Goal: Information Seeking & Learning: Learn about a topic

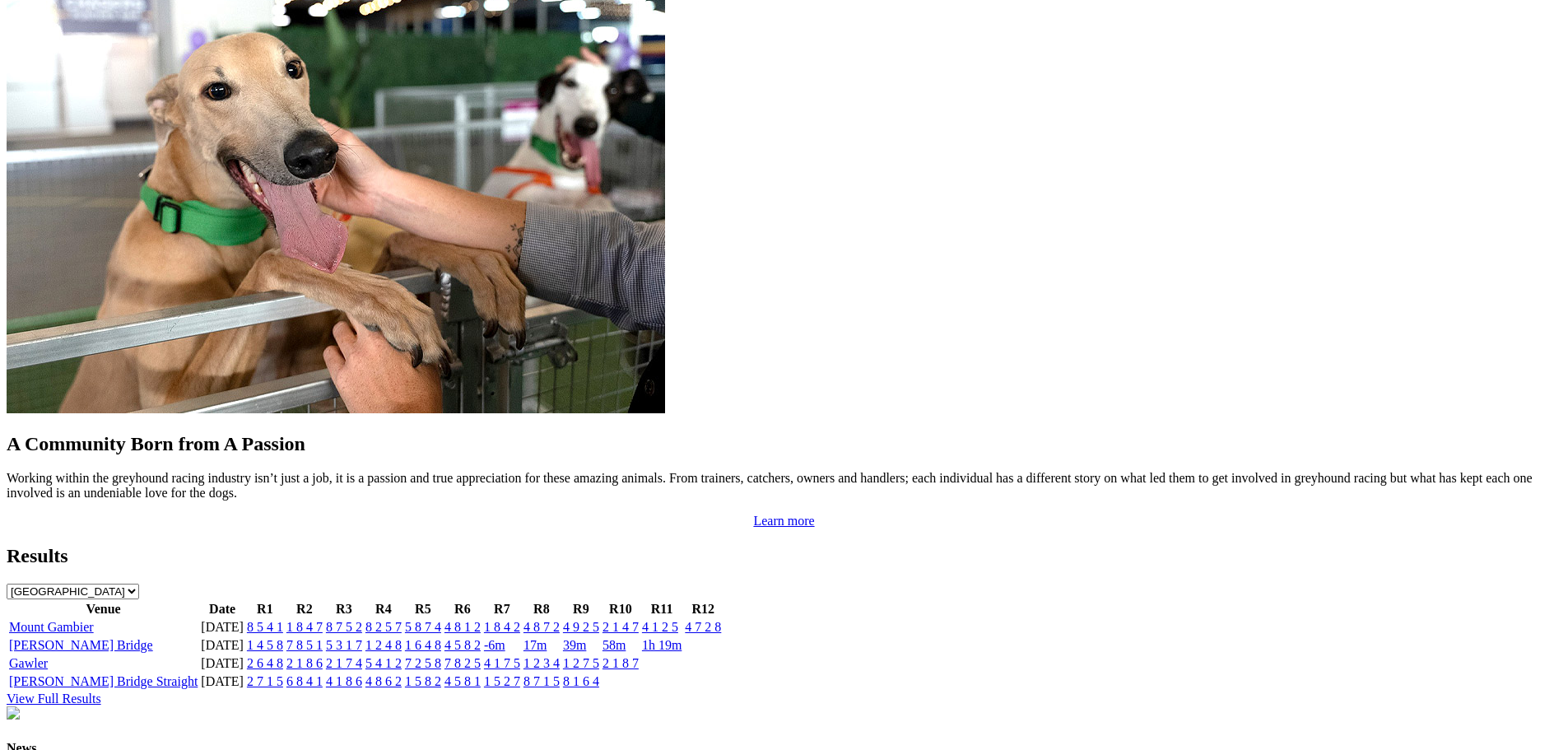
scroll to position [1400, 0]
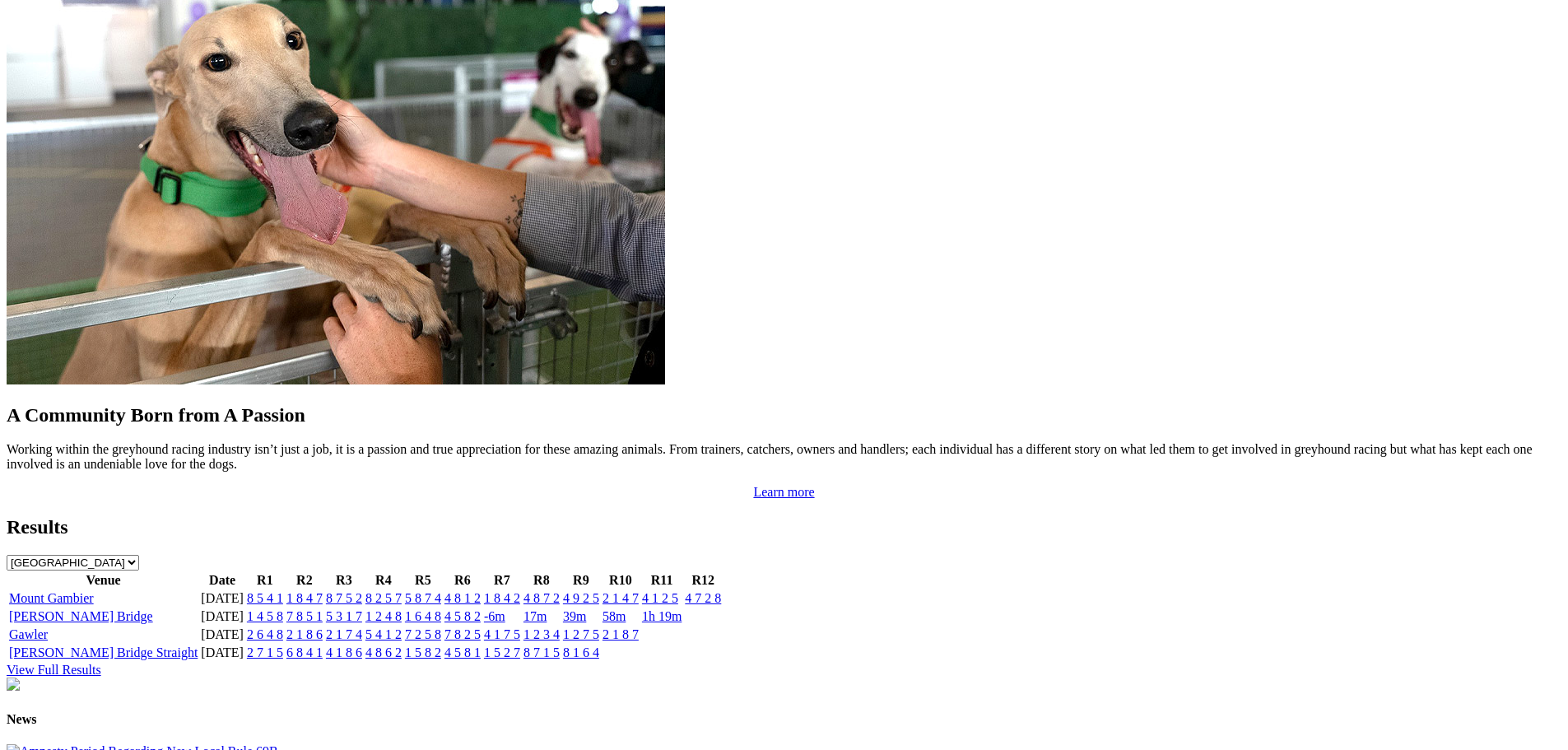
click at [402, 610] on link "1 2 4 8" at bounding box center [384, 617] width 36 height 14
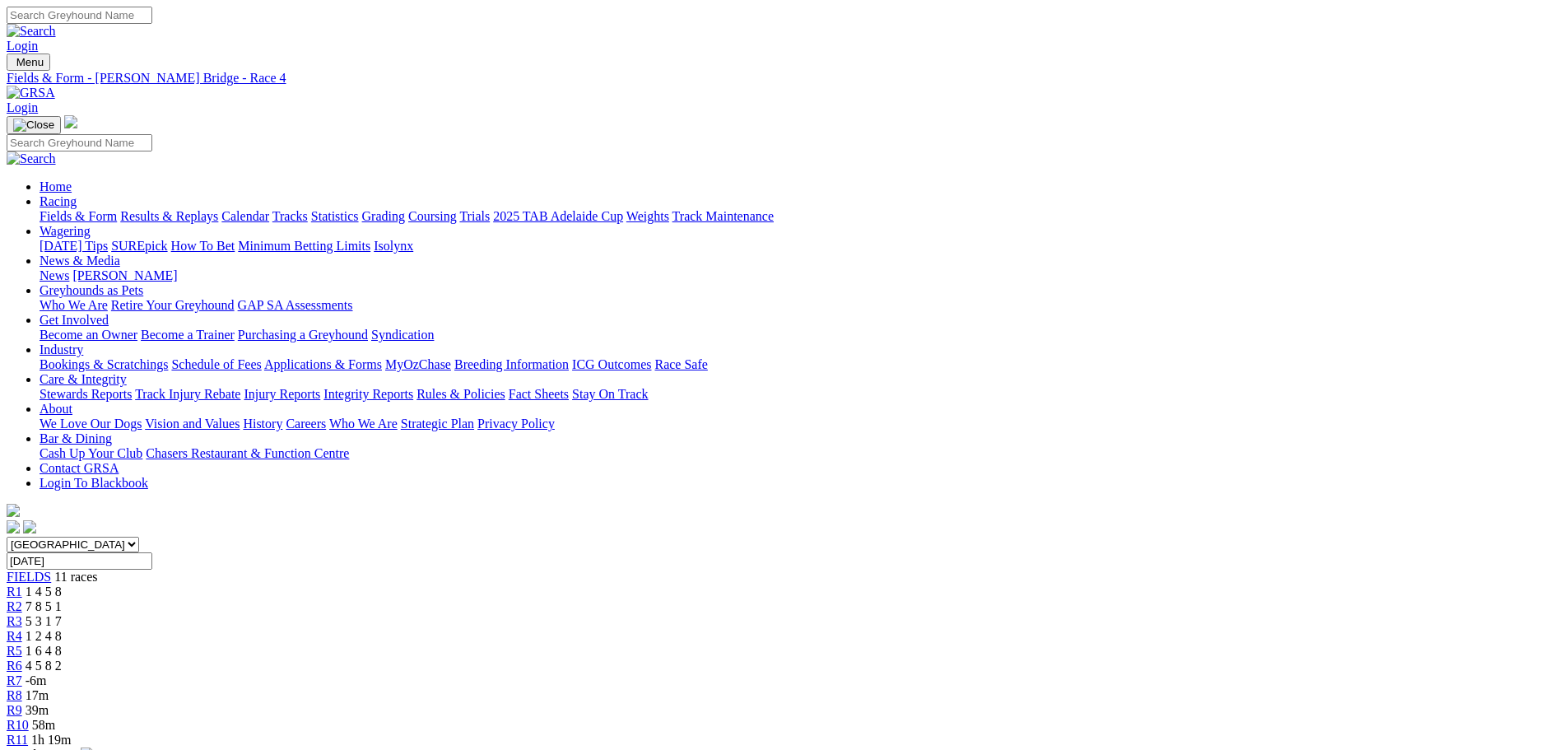
click at [62, 614] on span "5 3 1 7" at bounding box center [44, 621] width 36 height 14
click at [760, 644] on div "R5 1 6 4 8" at bounding box center [784, 651] width 1555 height 15
